Goal: Transaction & Acquisition: Download file/media

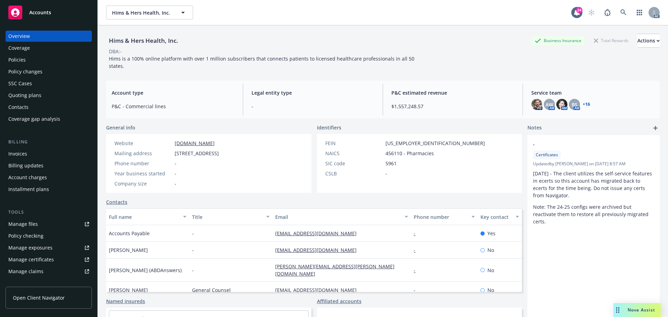
click at [28, 222] on div "Manage files" at bounding box center [23, 223] width 30 height 11
click at [18, 59] on div "Policies" at bounding box center [16, 59] width 17 height 11
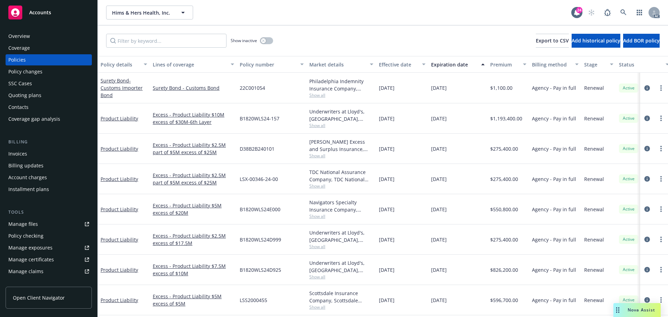
click at [38, 12] on span "Accounts" at bounding box center [40, 13] width 22 height 6
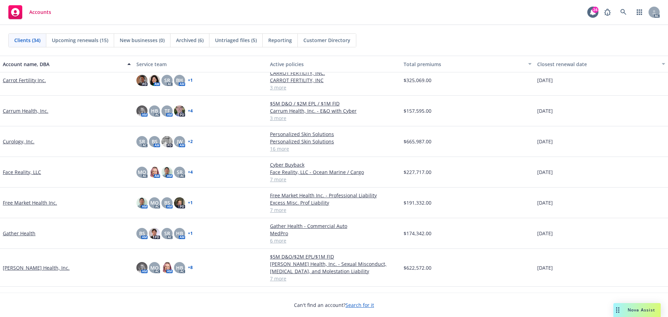
scroll to position [243, 0]
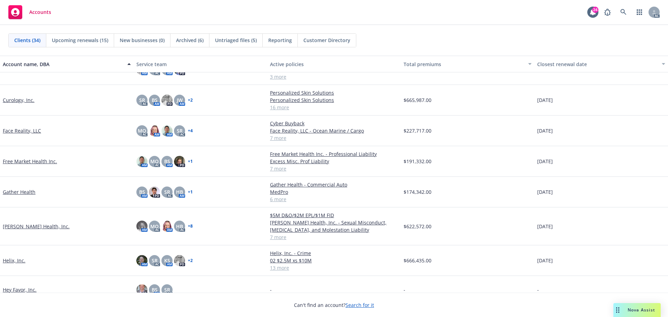
click at [39, 160] on link "Free Market Health Inc." at bounding box center [30, 161] width 54 height 7
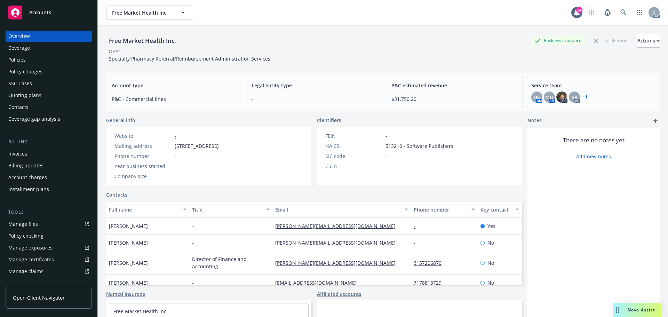
click at [18, 61] on div "Policies" at bounding box center [16, 59] width 17 height 11
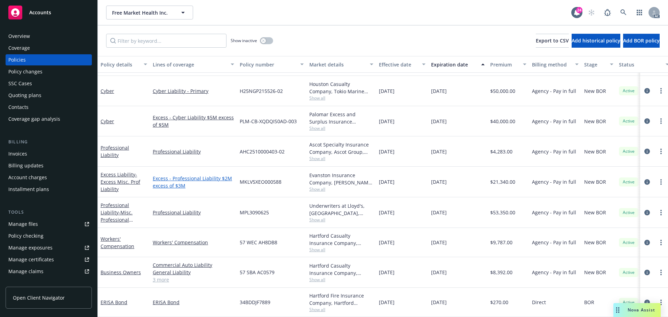
scroll to position [32, 0]
click at [644, 270] on icon "circleInformation" at bounding box center [647, 273] width 6 height 6
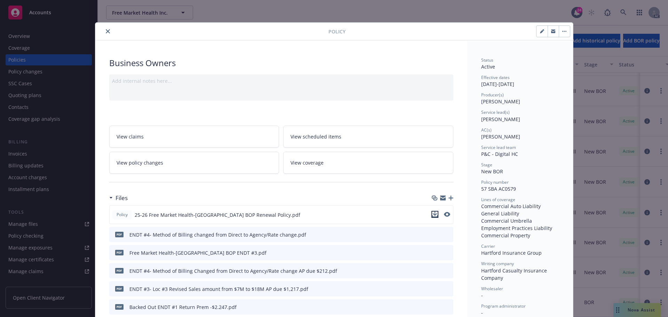
click at [434, 215] on icon "download file" at bounding box center [435, 214] width 6 height 6
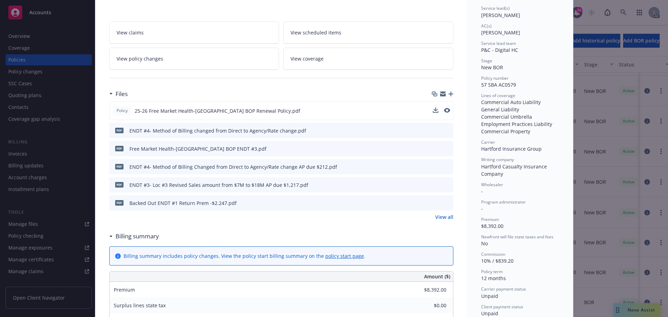
scroll to position [104, 0]
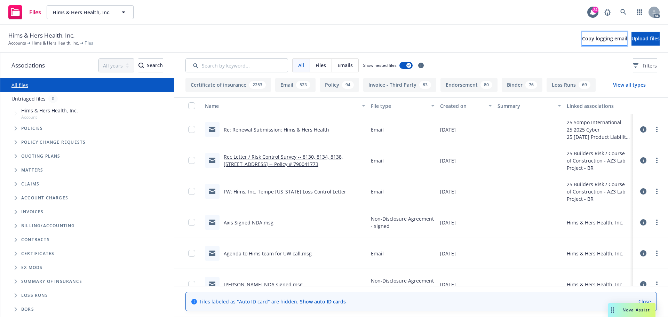
drag, startPoint x: 556, startPoint y: 36, endPoint x: 553, endPoint y: 38, distance: 3.6
click at [582, 36] on span "Copy logging email" at bounding box center [604, 38] width 45 height 7
